Goal: Check status

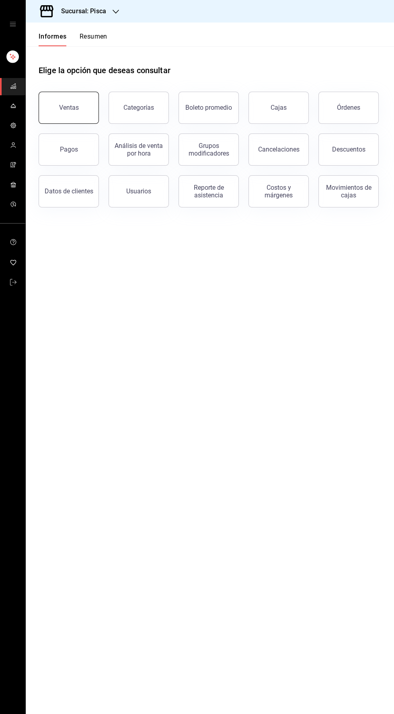
click at [68, 117] on button "Ventas" at bounding box center [69, 108] width 60 height 32
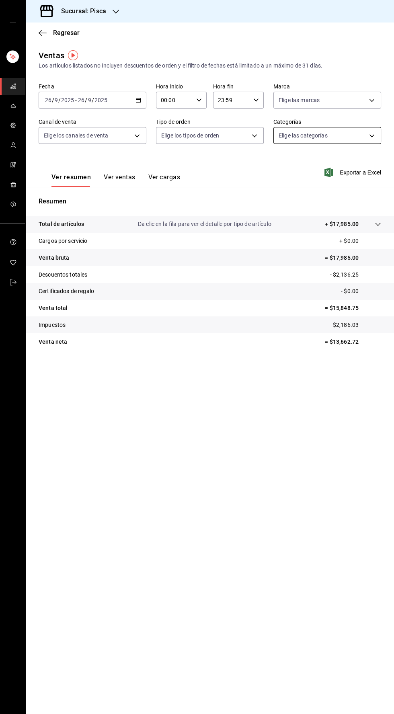
click at [366, 140] on body "Sucursal: Pisca Regresar Ventas Los artículos listados no incluyen descuentos d…" at bounding box center [197, 357] width 394 height 714
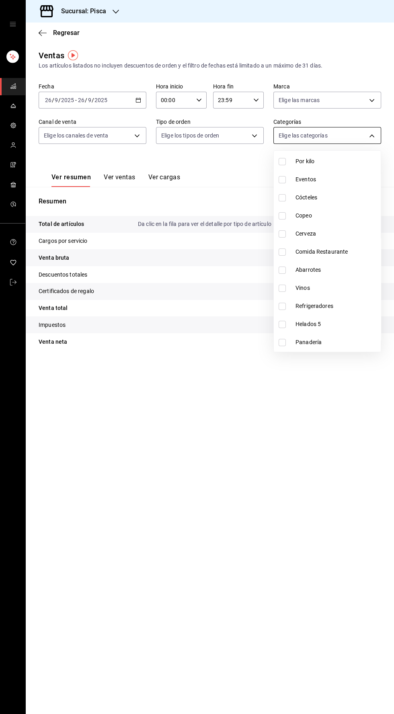
scroll to position [115, 0]
click at [306, 326] on font "Helados 5" at bounding box center [307, 326] width 25 height 6
type input "2e004ecd-0e99-4f20-a2e6-b893d6da9dab"
checkbox input "true"
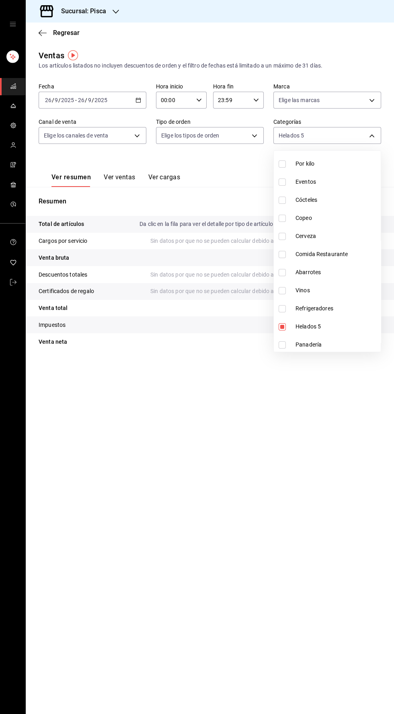
click at [269, 524] on div at bounding box center [197, 357] width 394 height 714
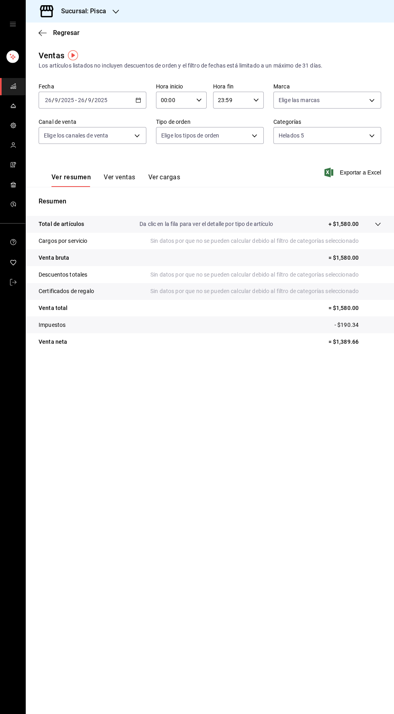
click at [120, 182] on button "Ver ventas" at bounding box center [120, 180] width 32 height 14
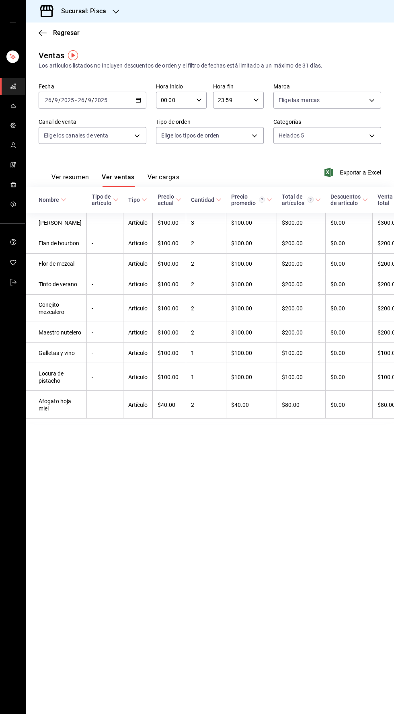
scroll to position [0, 1]
